Goal: Understand process/instructions: Learn how to perform a task or action

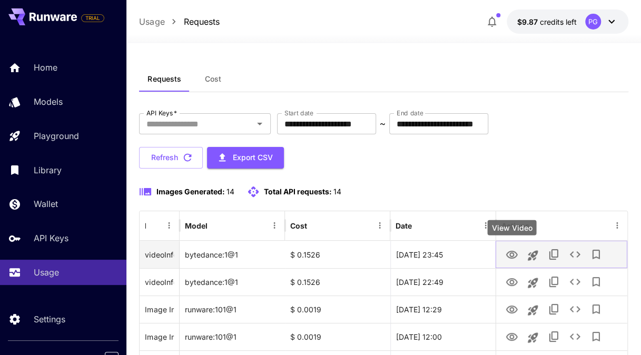
click at [508, 255] on icon "View Video" at bounding box center [512, 255] width 13 height 13
click at [522, 255] on button "View Video" at bounding box center [512, 255] width 21 height 22
click at [517, 253] on icon "View Video" at bounding box center [513, 255] width 12 height 8
